Goal: Information Seeking & Learning: Check status

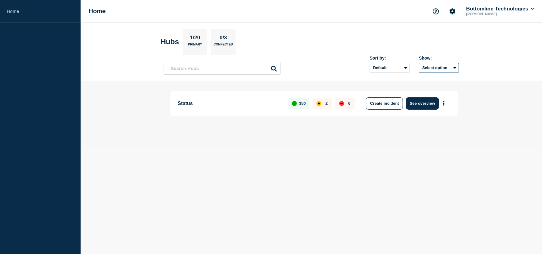
click at [430, 67] on button "Select option" at bounding box center [439, 68] width 40 height 10
drag, startPoint x: 233, startPoint y: 160, endPoint x: 243, endPoint y: 154, distance: 10.9
click at [235, 158] on body "Home Home Bottomline Technologies Sue Holland Hubs 1/20 Primary 0/3 Connected S…" at bounding box center [271, 127] width 542 height 254
click at [416, 103] on button "See overview" at bounding box center [422, 103] width 33 height 12
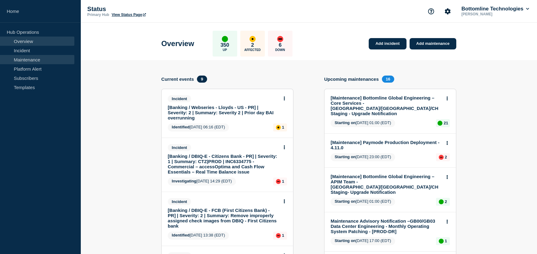
click at [35, 59] on link "Maintenance" at bounding box center [37, 59] width 74 height 9
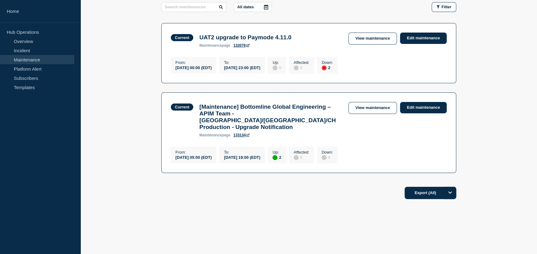
scroll to position [105, 0]
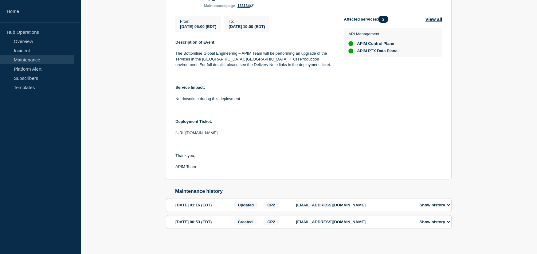
scroll to position [154, 0]
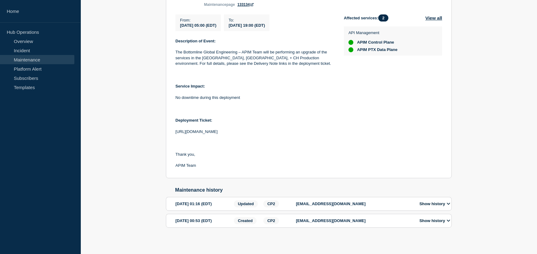
drag, startPoint x: 259, startPoint y: 129, endPoint x: 174, endPoint y: 129, distance: 84.8
click at [174, 129] on section "Current [Maintenance] Bottomline Global Engineering – APIM Team - US/UK/CH Prod…" at bounding box center [309, 74] width 286 height 210
copy p "https://jira.bottomline.tech/browse/BTIQ-21888"
click at [451, 202] on icon at bounding box center [449, 204] width 4 height 4
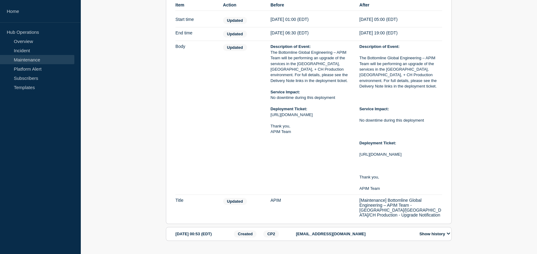
scroll to position [367, 0]
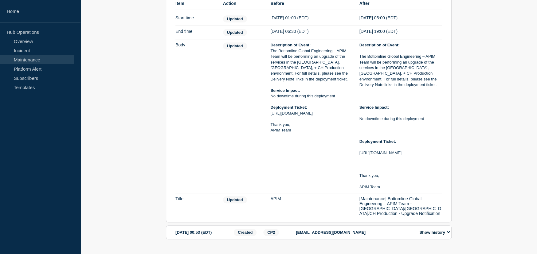
click at [450, 230] on button "Show history" at bounding box center [435, 232] width 34 height 5
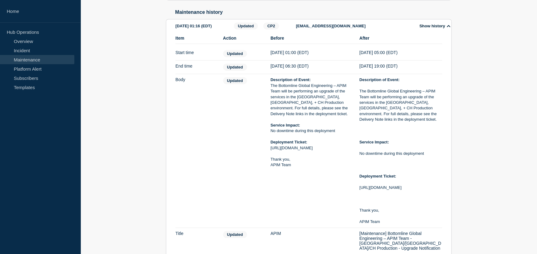
scroll to position [331, 0]
drag, startPoint x: 354, startPoint y: 140, endPoint x: 270, endPoint y: 139, distance: 83.9
click at [270, 139] on li "Item Body Action Updated Before Description of Event: The Bottomline Global Eng…" at bounding box center [309, 152] width 267 height 154
copy p "https://jira.bottomline.tech/browse/BTIQ-21888"
click at [308, 92] on p "The Bottomline Global Engineering – APIM Team will be performing an upgrade of …" at bounding box center [312, 101] width 83 height 34
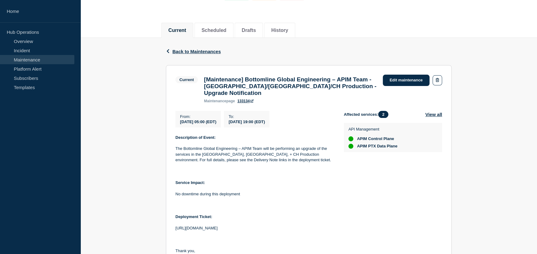
scroll to position [54, 0]
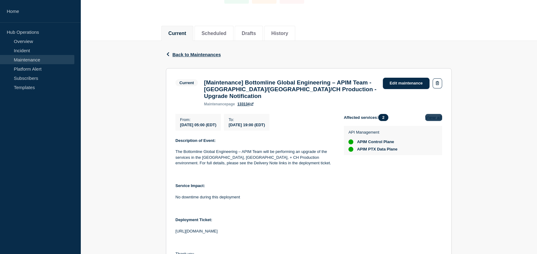
drag, startPoint x: 436, startPoint y: 113, endPoint x: 430, endPoint y: 112, distance: 5.6
click at [430, 114] on button "View all" at bounding box center [433, 117] width 17 height 7
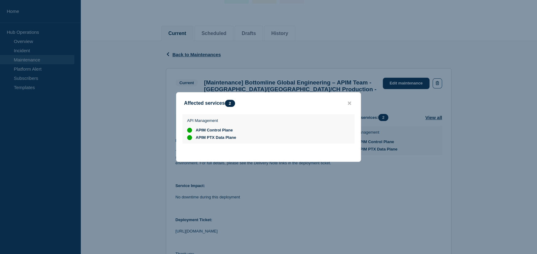
click at [228, 129] on span "APIM Control Plane" at bounding box center [214, 130] width 37 height 5
click at [352, 102] on button "close button" at bounding box center [349, 104] width 7 height 6
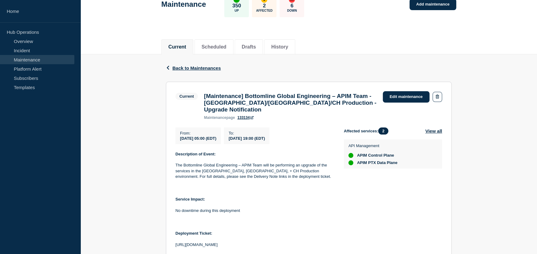
scroll to position [24, 0]
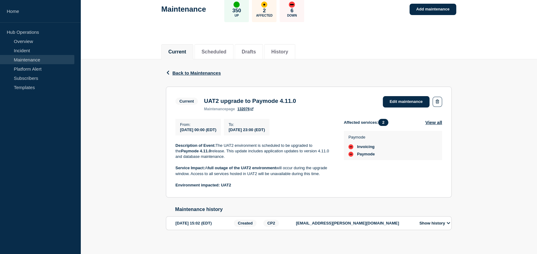
scroll to position [44, 0]
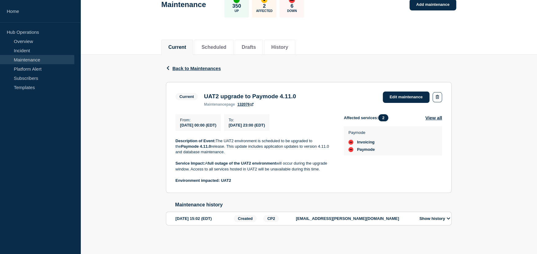
scroll to position [44, 0]
